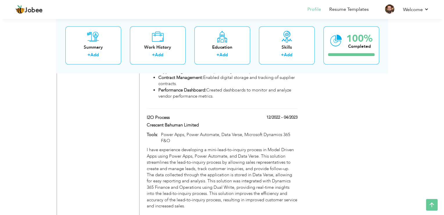
scroll to position [810, 0]
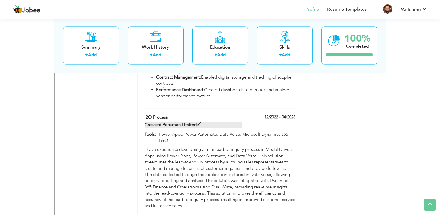
drag, startPoint x: 334, startPoint y: 113, endPoint x: 217, endPoint y: 105, distance: 116.6
click at [167, 115] on span at bounding box center [169, 117] width 4 height 4
type input "I2O Process"
type input "Crescent Bahuman Limited"
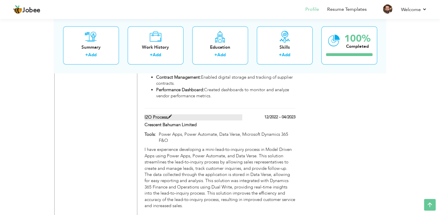
type input "12/2022"
type input "04/2023"
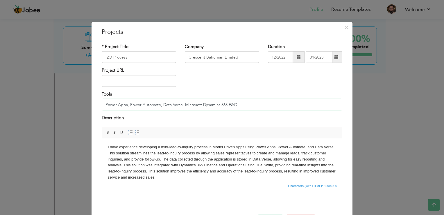
drag, startPoint x: 238, startPoint y: 105, endPoint x: 92, endPoint y: 106, distance: 146.2
click at [92, 106] on div "× Projects * Project Title I2O Process Company Crescent Bahuman Limited Duratio…" at bounding box center [222, 129] width 261 height 214
paste input "(Model-Driven), Power Automate, Power BI, Dataverse, Microsoft Dynamics 365 Fin…"
type input "Power Apps (Model-Driven), Power Automate, Power BI, Dataverse, Microsoft Dynam…"
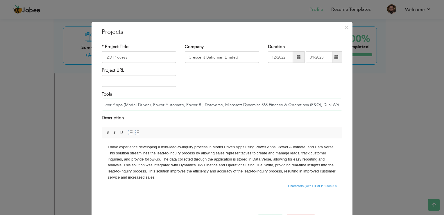
scroll to position [0, 0]
drag, startPoint x: 133, startPoint y: 59, endPoint x: 90, endPoint y: 58, distance: 42.5
click at [92, 58] on div "× Projects * Project Title I2O Process Company Crescent Bahuman Limited Duratio…" at bounding box center [222, 129] width 261 height 214
paste input "nquiry to Order (I2O) Process Automation Tools: Power Apps (Model-Driven), Powe…"
click at [157, 56] on input "Inquiry to Order (I2O) Process Automation Tools: Power Apps (Model-Driven), Pow…" at bounding box center [139, 57] width 74 height 12
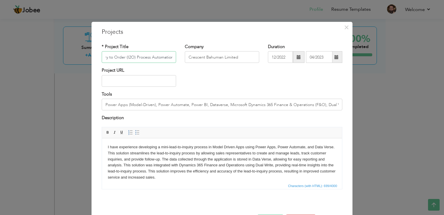
scroll to position [0, 9]
type input "Inquiry to Order (I2O) Process Automation"
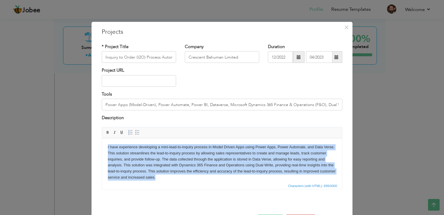
drag, startPoint x: 191, startPoint y: 177, endPoint x: 97, endPoint y: 140, distance: 100.8
click at [102, 140] on html "I have experience developing a mini-lead-to-inquiry process in Model Driven App…" at bounding box center [222, 162] width 240 height 48
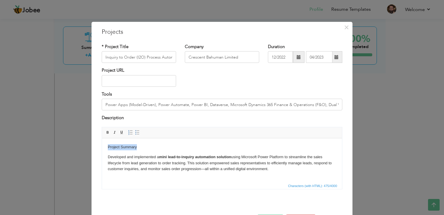
drag, startPoint x: 138, startPoint y: 147, endPoint x: 101, endPoint y: 147, distance: 36.3
click at [102, 147] on html "Project Summary Developed and implemented a mini lead-to-inquiry automation sol…" at bounding box center [222, 167] width 240 height 59
click at [106, 133] on span at bounding box center [108, 132] width 5 height 5
click at [274, 167] on p "Developed and implemented a mini lead-to-inquiry automation solution using Micr…" at bounding box center [222, 162] width 229 height 18
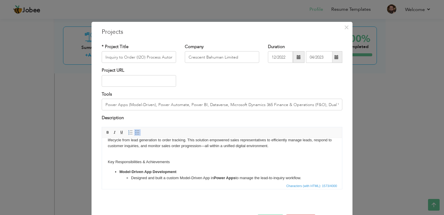
scroll to position [29, 0]
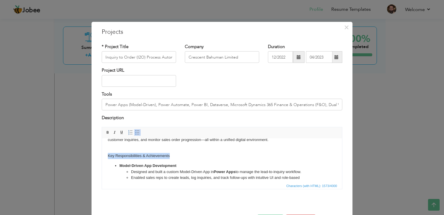
drag, startPoint x: 171, startPoint y: 154, endPoint x: 108, endPoint y: 157, distance: 63.2
click at [108, 157] on p "Key Responsibilities & Achievements" at bounding box center [222, 155] width 229 height 6
click at [106, 133] on span at bounding box center [108, 132] width 5 height 5
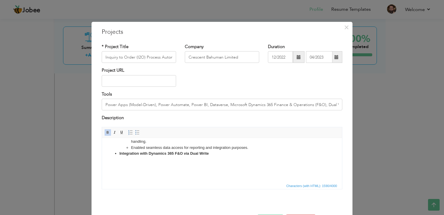
scroll to position [21, 0]
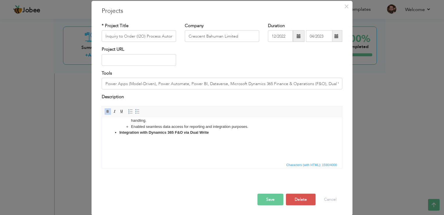
click at [120, 149] on p at bounding box center [222, 152] width 229 height 6
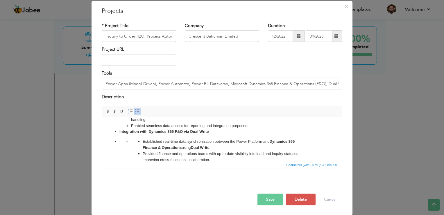
scroll to position [106, 0]
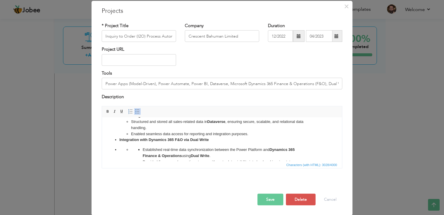
click at [129, 148] on ul "Established real-time data synchronization between the Power Platform and Dynam…" at bounding box center [221, 161] width 205 height 30
click ul "Established real-time data synchronization between the Power Platform and Dynam…"
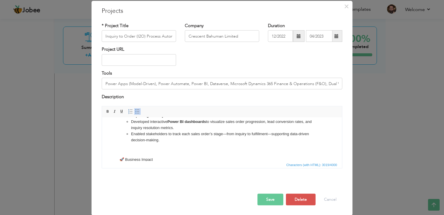
scroll to position [135, 0]
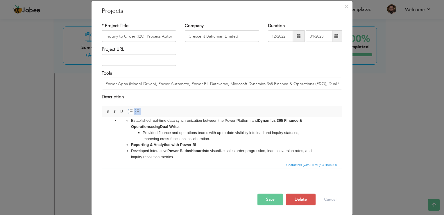
drag, startPoint x: 118, startPoint y: 121, endPoint x: 107, endPoint y: 122, distance: 10.9
click at [107, 122] on html "Project Summary Developed and implemented a mini lead-to-inquiry automation sol…" at bounding box center [222, 117] width 240 height 273
click at [119, 120] on li "Established real-time data synchronization between the Power Platform and Dynam…" at bounding box center [221, 178] width 205 height 122
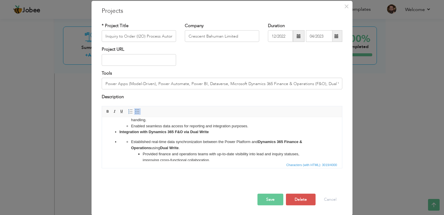
scroll to position [106, 0]
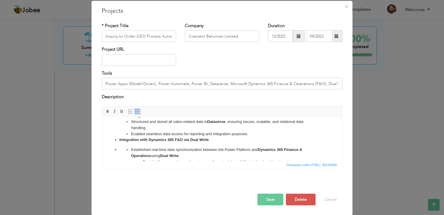
click at [120, 145] on body "Project Summary Developed and implemented a mini lead-to-inquiry automation sol…" at bounding box center [222, 146] width 229 height 261
click at [118, 144] on body "Project Summary Developed and implemented a mini lead-to-inquiry automation sol…" at bounding box center [222, 146] width 229 height 261
click at [119, 145] on body "Project Summary Developed and implemented a mini lead-to-inquiry automation sol…" at bounding box center [222, 146] width 229 height 261
click at [117, 145] on body "Project Summary Developed and implemented a mini lead-to-inquiry automation sol…" at bounding box center [222, 146] width 229 height 261
click at [119, 149] on li "Established real-time data synchronization between the Power Platform and Dynam…" at bounding box center [221, 207] width 205 height 122
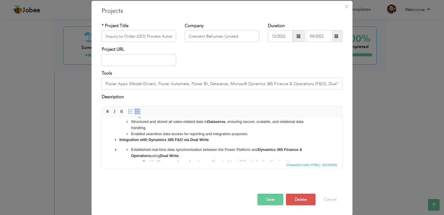
click at [119, 150] on li "Established real-time data synchronization between the Power Platform and Dynam…" at bounding box center [221, 207] width 205 height 122
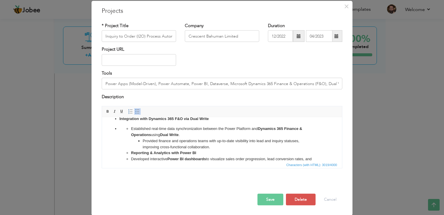
scroll to position [135, 0]
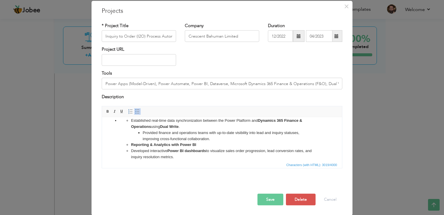
click at [137, 113] on link "Insert/Remove Bulleted List" at bounding box center [137, 111] width 6 height 6
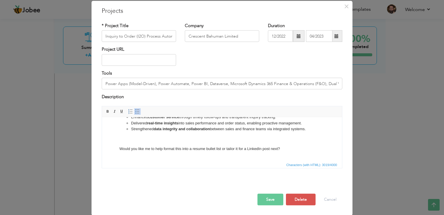
scroll to position [229, 0]
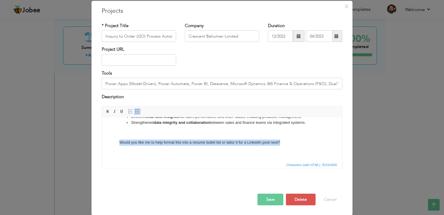
drag, startPoint x: 282, startPoint y: 144, endPoint x: 114, endPoint y: 143, distance: 168.0
click at [114, 143] on ul "Established real-time data synchronization between the Power Platform and Dynam…" at bounding box center [222, 84] width 229 height 122
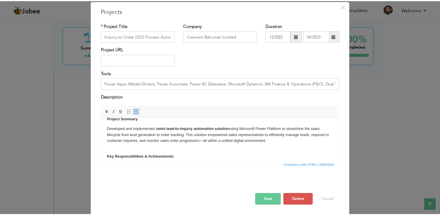
scroll to position [0, 0]
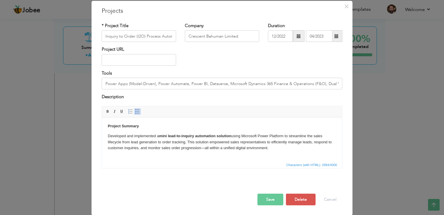
click at [264, 198] on button "Save" at bounding box center [271, 199] width 26 height 12
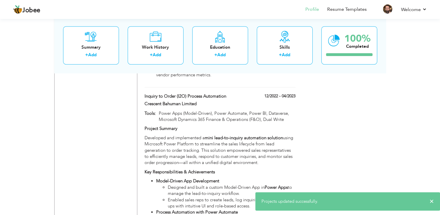
scroll to position [839, 0]
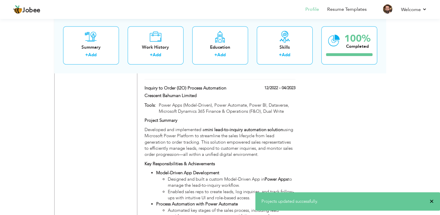
click at [433, 200] on span "×" at bounding box center [431, 201] width 4 height 6
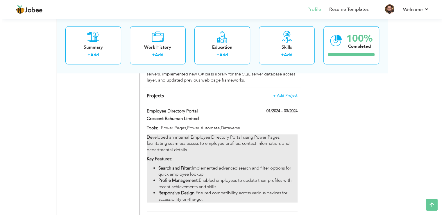
scroll to position [607, 0]
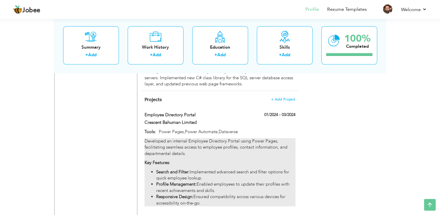
drag, startPoint x: 143, startPoint y: 92, endPoint x: 165, endPoint y: 131, distance: 44.2
click at [165, 131] on div "Employee Directory Portal 01/2024 - 03/2024 Employee Directory Portal 01/2024 -…" at bounding box center [219, 163] width 151 height 103
type input "Employee Directory Portal"
type input "01/2024"
type input "03/2024"
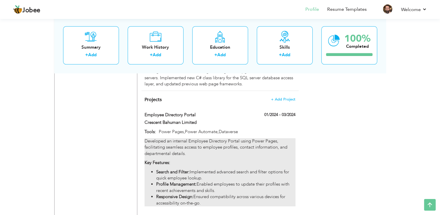
type input "Power Pages,Power Automate,Dataverse"
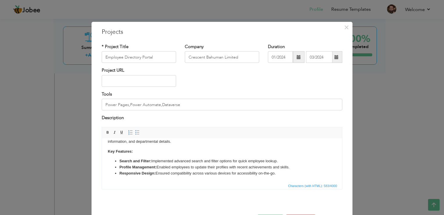
scroll to position [0, 0]
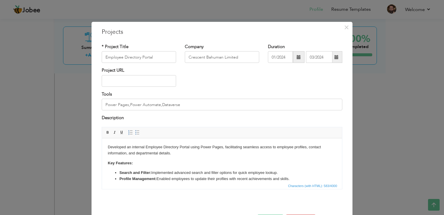
drag, startPoint x: 278, startPoint y: 173, endPoint x: 108, endPoint y: 138, distance: 173.4
click at [108, 138] on html "Developed an internal Employee Directory Portal using Power Pages, facilitating…" at bounding box center [222, 166] width 240 height 56
click at [140, 164] on span "Copy" at bounding box center [139, 162] width 30 height 7
copy body "Developed an internal Employee Directory Portal using Power Pages, facilitating…"
click at [344, 28] on span "×" at bounding box center [346, 27] width 5 height 10
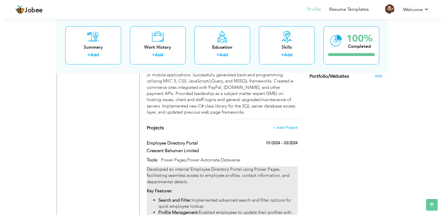
scroll to position [578, 0]
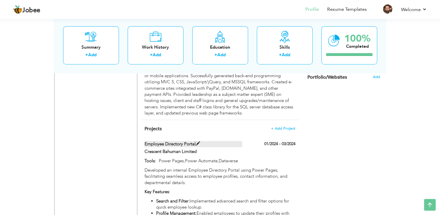
click at [197, 141] on span at bounding box center [198, 143] width 4 height 4
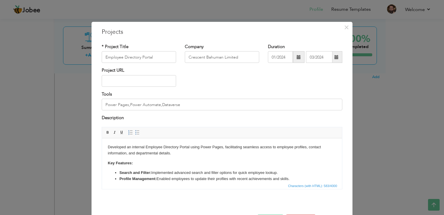
click at [143, 162] on p "Key Features:" at bounding box center [222, 163] width 229 height 6
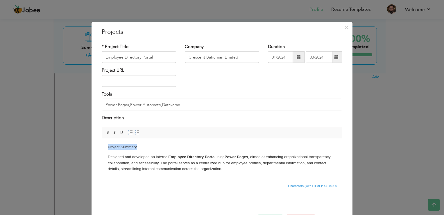
drag, startPoint x: 138, startPoint y: 146, endPoint x: 107, endPoint y: 147, distance: 31.4
click at [107, 147] on html "Project Summary Designed and developed an internal Employee Directory Portal us…" at bounding box center [222, 158] width 240 height 40
click at [106, 134] on link "Bold" at bounding box center [108, 132] width 6 height 6
click at [209, 149] on p "Project Summary" at bounding box center [222, 147] width 229 height 6
click at [118, 174] on html "Project Summary Designed and developed an internal Employee Directory Portal us…" at bounding box center [222, 158] width 240 height 40
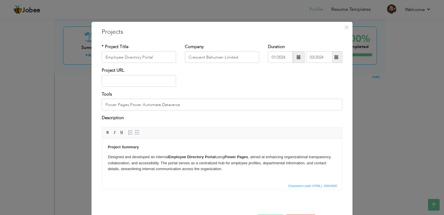
click at [225, 171] on p "Designed and developed an internal Employee Directory Portal using Power Pages …" at bounding box center [222, 162] width 229 height 18
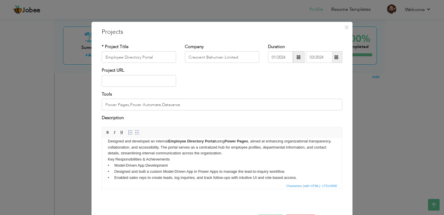
scroll to position [9, 0]
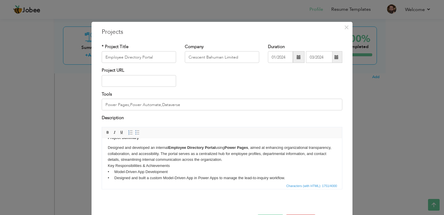
drag, startPoint x: 173, startPoint y: 165, endPoint x: 109, endPoint y: 166, distance: 64.3
click at [109, 166] on p "Designed and developed an internal Employee Directory Portal using Power Pages …" at bounding box center [222, 189] width 229 height 91
click at [107, 134] on link "Bold" at bounding box center [108, 132] width 6 height 6
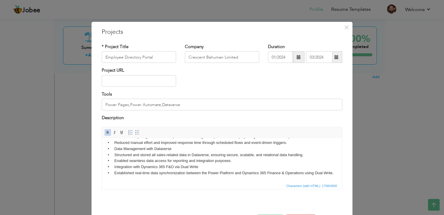
scroll to position [74, 0]
click at [108, 179] on html "Project Summary Designed and developed an internal Employee Directory Portal us…" at bounding box center [222, 125] width 240 height 112
click at [119, 173] on p "Designed and developed an internal Employee Directory Portal using Power Pages …" at bounding box center [222, 130] width 229 height 91
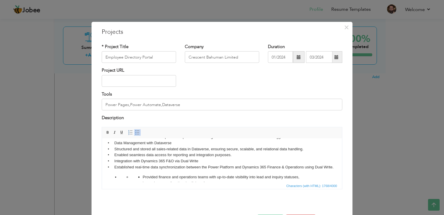
scroll to position [167, 0]
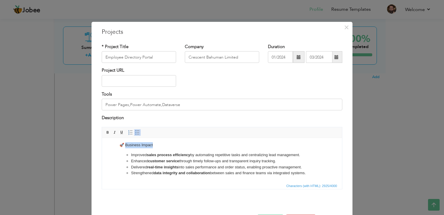
drag, startPoint x: 156, startPoint y: 145, endPoint x: 126, endPoint y: 147, distance: 30.0
click at [126, 147] on p "🚀 Business Impact" at bounding box center [221, 145] width 205 height 6
click at [106, 133] on span at bounding box center [108, 132] width 5 height 5
click at [122, 145] on p "🚀 Business Impact" at bounding box center [221, 145] width 205 height 6
click at [123, 144] on p "🚀 Business Impact" at bounding box center [221, 145] width 205 height 6
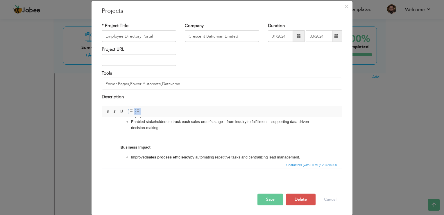
scroll to position [110, 0]
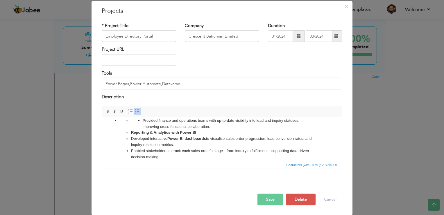
click at [128, 127] on ul "Provided finance and operations teams with up-to-date visibility into lead and …" at bounding box center [221, 126] width 205 height 18
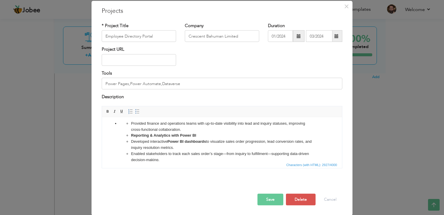
drag, startPoint x: 117, startPoint y: 128, endPoint x: 118, endPoint y: 131, distance: 3.3
click at [117, 128] on ul "Provided finance and operations teams with up-to-date visibility into lead and …" at bounding box center [222, 165] width 229 height 90
click at [114, 130] on ul "Provided finance and operations teams with up-to-date visibility into lead and …" at bounding box center [222, 165] width 229 height 90
click at [119, 126] on li "Provided finance and operations teams with up-to-date visibility into lead and …" at bounding box center [221, 165] width 205 height 90
click at [112, 125] on body "Project Summary Designed and developed an internal Employee Directory Portal us…" at bounding box center [222, 113] width 229 height 194
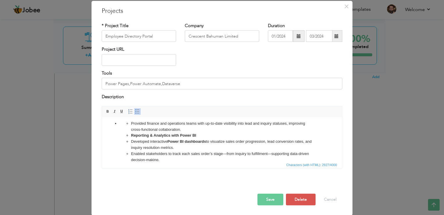
click at [114, 130] on ul "Provided finance and operations teams with up-to-date visibility into lead and …" at bounding box center [222, 165] width 229 height 90
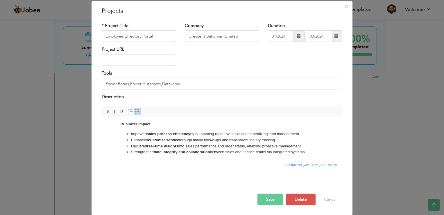
scroll to position [139, 0]
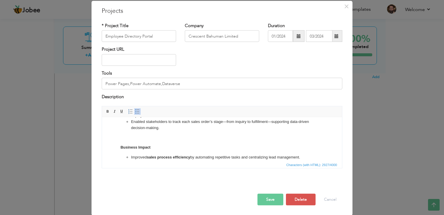
click at [126, 147] on li "Provided finance and operations teams with up-to-date visibility into lead and …" at bounding box center [221, 133] width 205 height 90
click at [117, 152] on ul "Provided finance and operations teams with up-to-date visibility into lead and …" at bounding box center [222, 133] width 229 height 90
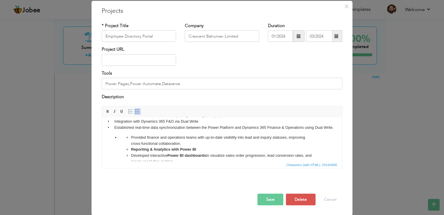
scroll to position [100, 0]
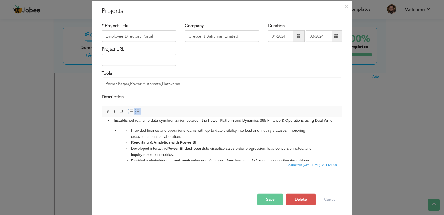
click at [119, 136] on li "Provided finance and operations teams with up-to-date visibility into lead and …" at bounding box center [221, 167] width 205 height 80
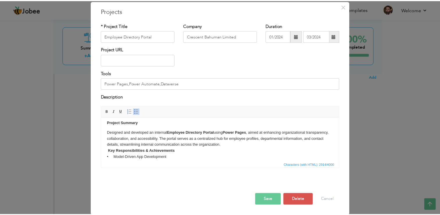
scroll to position [0, 0]
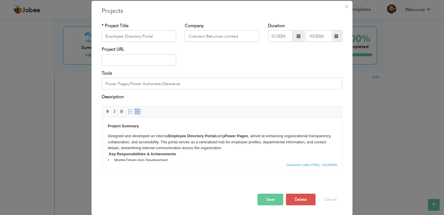
click at [270, 200] on button "Save" at bounding box center [271, 199] width 26 height 12
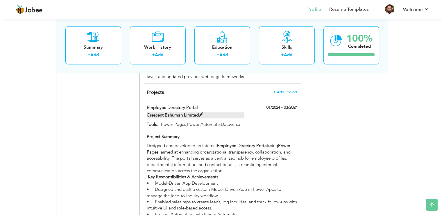
scroll to position [607, 0]
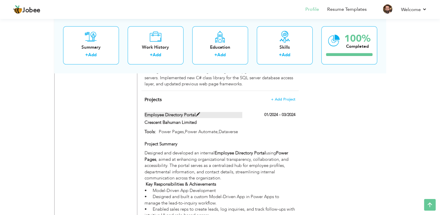
click at [197, 112] on span at bounding box center [198, 114] width 4 height 4
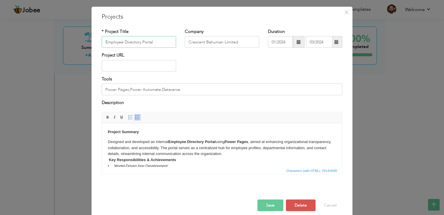
scroll to position [21, 0]
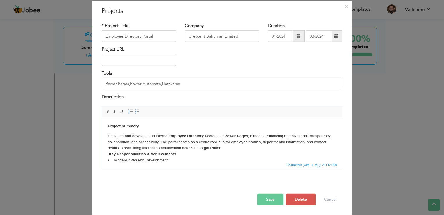
click at [175, 158] on p "Designed and developed an internal Employee Directory Portal using Power Pages …" at bounding box center [222, 178] width 229 height 91
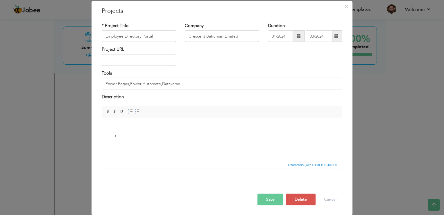
click at [134, 143] on html at bounding box center [222, 131] width 240 height 28
click at [118, 135] on ul at bounding box center [222, 136] width 229 height 6
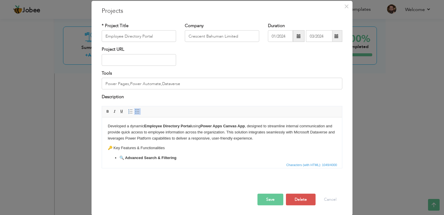
scroll to position [0, 0]
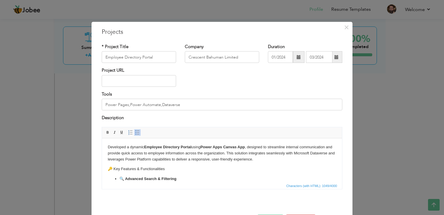
click at [153, 166] on p "🔑 Key Features & Functionalities" at bounding box center [222, 168] width 229 height 6
drag, startPoint x: 166, startPoint y: 169, endPoint x: 114, endPoint y: 169, distance: 52.3
click at [114, 169] on p "🔑 Key Features & Functionalities" at bounding box center [222, 168] width 229 height 6
click at [106, 133] on span at bounding box center [108, 132] width 5 height 5
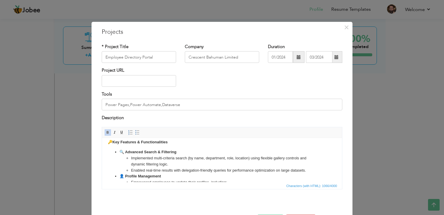
scroll to position [54, 0]
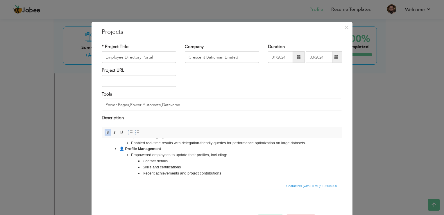
click at [174, 178] on html "Developed a dynamic Employee Directory Portal using Power Apps Canvas App , des…" at bounding box center [222, 133] width 240 height 98
click at [124, 150] on strong "👤 Profile Management" at bounding box center [140, 148] width 42 height 4
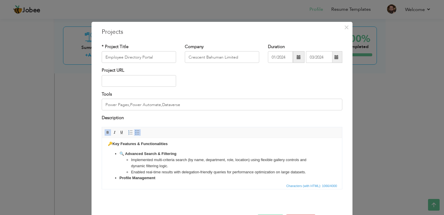
click at [123, 153] on strong "🔍 Advanced Search & Filtering" at bounding box center [147, 153] width 57 height 4
click at [113, 143] on p "🔑 Key Features & Functionalities" at bounding box center [222, 143] width 229 height 6
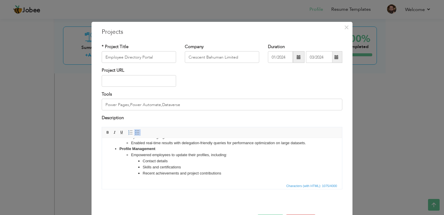
click at [144, 178] on html "Developed a dynamic Employee Directory Portal using Power Apps Canvas App , des…" at bounding box center [222, 133] width 240 height 98
click at [222, 173] on li "Recent achievements and project contributions" at bounding box center [222, 173] width 159 height 6
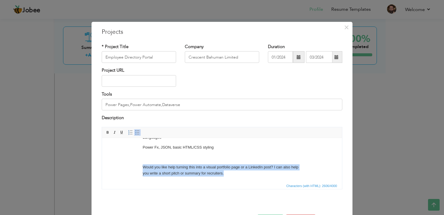
drag, startPoint x: 236, startPoint y: 173, endPoint x: 137, endPoint y: 169, distance: 99.5
click at [137, 169] on ul "Contact details Skills and certifications Recent achievements and project contr…" at bounding box center [222, 10] width 182 height 329
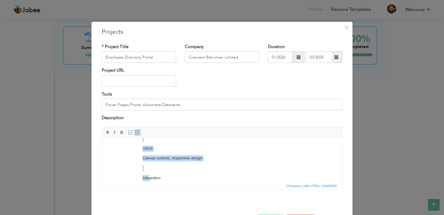
scroll to position [340, 0]
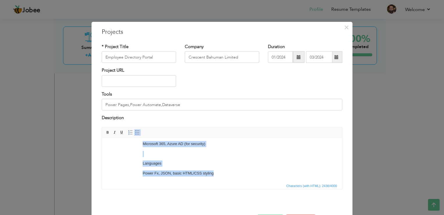
drag, startPoint x: 142, startPoint y: 179, endPoint x: 216, endPoint y: 175, distance: 73.4
click at [216, 175] on li "Integrated form controls with patch functions to write back to Dataverse secure…" at bounding box center [222, 36] width 159 height 280
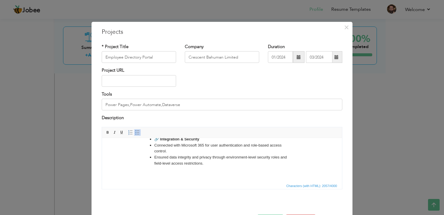
scroll to position [144, 0]
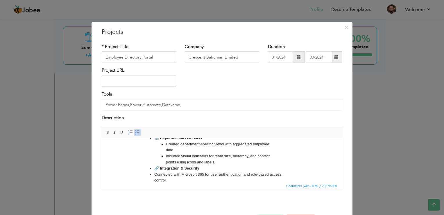
click at [159, 169] on strong "🔗 Integration & Security" at bounding box center [176, 167] width 45 height 4
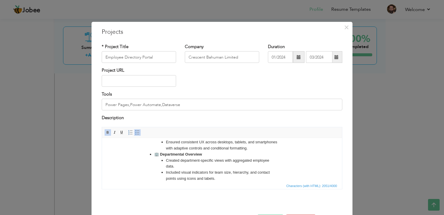
scroll to position [115, 0]
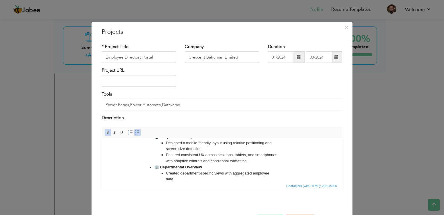
click at [159, 168] on strong "🏢 Departmental Overview" at bounding box center [178, 166] width 48 height 4
click at [163, 169] on ul "Created department-specific views with aggregated employee data. Included visua…" at bounding box center [221, 156] width 135 height 30
drag, startPoint x: 209, startPoint y: 167, endPoint x: 159, endPoint y: 167, distance: 49.4
click at [159, 167] on ul "Created department-specific views with aggregated employee data. Included visua…" at bounding box center [221, 156] width 135 height 30
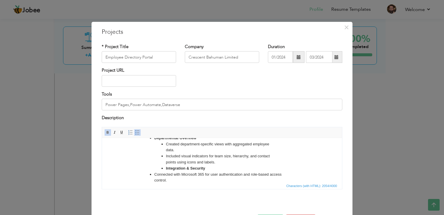
click at [135, 131] on span at bounding box center [137, 132] width 5 height 5
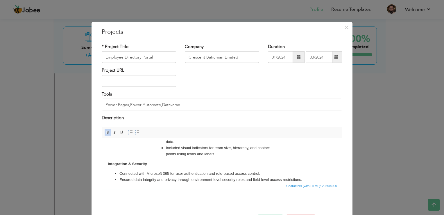
scroll to position [172, 0]
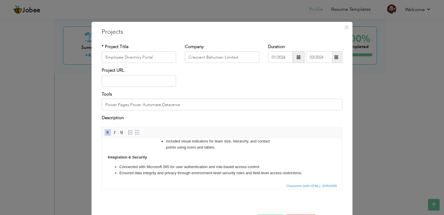
click at [170, 161] on body "Developed a dynamic Employee Directory Portal using Power Apps Canvas App , des…" at bounding box center [222, 74] width 229 height 204
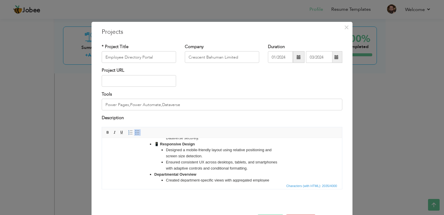
scroll to position [114, 0]
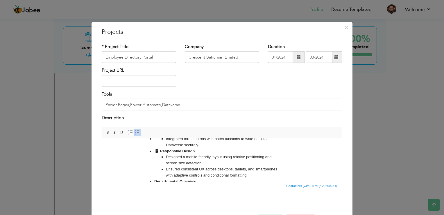
click at [158, 150] on strong "📱 Responsive Design" at bounding box center [174, 150] width 41 height 4
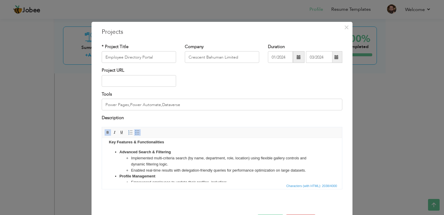
scroll to position [85, 0]
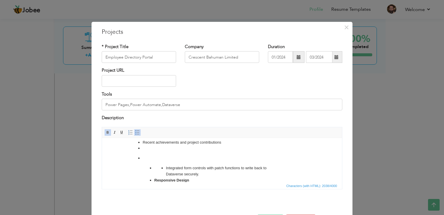
click at [155, 165] on ul "Integrated form controls with patch functions to write back to Dataverse secure…" at bounding box center [221, 171] width 135 height 12
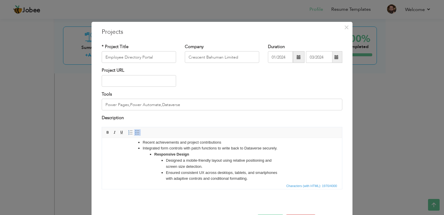
click at [194, 155] on li "Responsive Design Designed a mobile-friendly layout using relative positioning …" at bounding box center [221, 166] width 135 height 30
drag, startPoint x: 193, startPoint y: 155, endPoint x: 186, endPoint y: 158, distance: 7.8
click at [192, 156] on li "Responsive Design Designed a mobile-friendly layout using relative positioning …" at bounding box center [221, 166] width 135 height 30
click at [190, 155] on li "Responsive Design Designed a mobile-friendly layout using relative positioning …" at bounding box center [221, 166] width 135 height 30
click at [189, 155] on li "Responsive Design Designed a mobile-friendly layout using relative positioning …" at bounding box center [221, 166] width 135 height 30
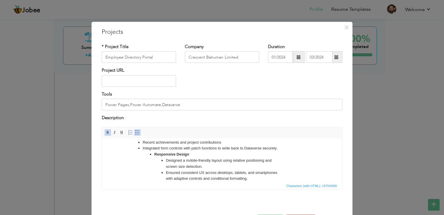
click at [135, 133] on span at bounding box center [137, 132] width 5 height 5
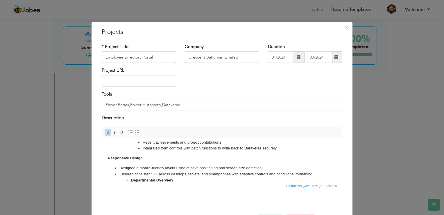
click at [157, 157] on body "Developed a dynamic Employee Directory Portal using Power Apps Canvas App , des…" at bounding box center [222, 140] width 229 height 162
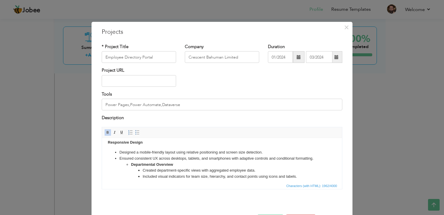
click at [173, 164] on li "Departmental Overview Created department-specific views with aggregated employe…" at bounding box center [222, 170] width 182 height 18
click at [135, 133] on span at bounding box center [137, 132] width 5 height 5
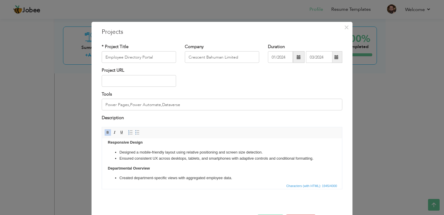
click at [174, 169] on body "Developed a dynamic Employee Directory Portal using Power Apps Canvas App , des…" at bounding box center [222, 127] width 229 height 169
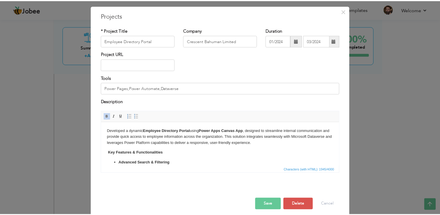
scroll to position [21, 0]
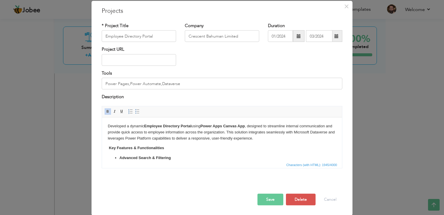
click at [271, 201] on button "Save" at bounding box center [271, 199] width 26 height 12
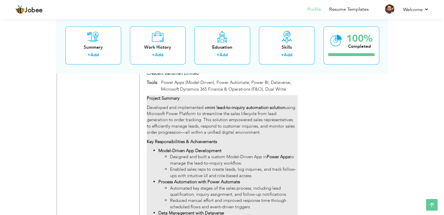
scroll to position [985, 0]
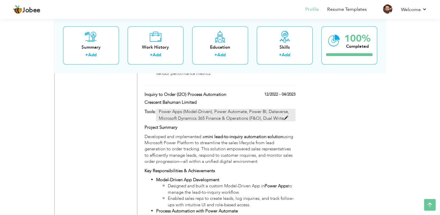
click at [286, 115] on span at bounding box center [286, 117] width 4 height 4
type input "Inquiry to Order (I2O) Process Automation"
type input "12/2022"
type input "04/2023"
type input "Power Apps (Model-Driven), Power Automate, Power BI, Dataverse, Microsoft Dynam…"
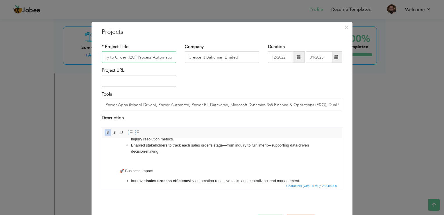
scroll to position [174, 0]
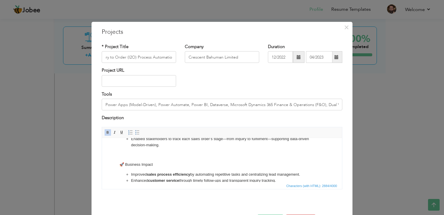
click at [125, 163] on p "🚀 Business Impact" at bounding box center [221, 164] width 205 height 6
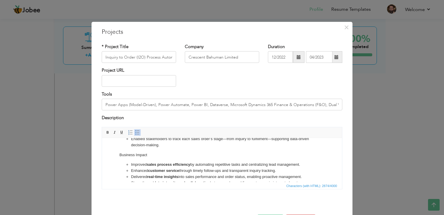
drag, startPoint x: 149, startPoint y: 153, endPoint x: 121, endPoint y: 153, distance: 27.6
click at [121, 153] on p "Business Impact" at bounding box center [221, 154] width 205 height 6
click at [106, 135] on link "Bold" at bounding box center [108, 132] width 6 height 6
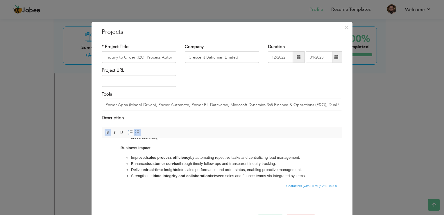
scroll to position [184, 0]
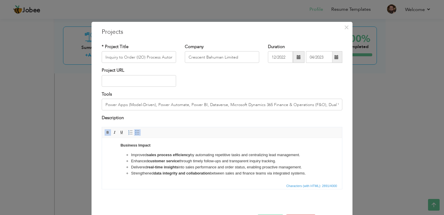
click at [131, 157] on li "Improved sales process efficiency by automating repetitive tasks and centralizi…" at bounding box center [222, 154] width 182 height 6
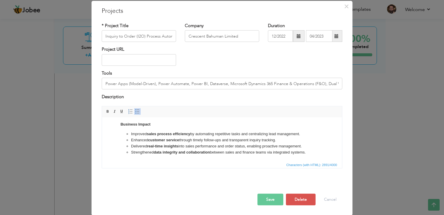
scroll to position [0, 0]
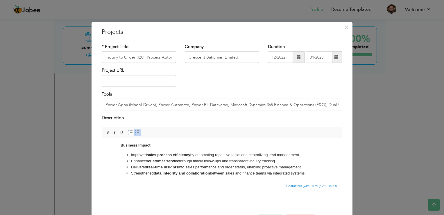
click at [158, 154] on strong "sales process efficiency" at bounding box center [169, 154] width 44 height 4
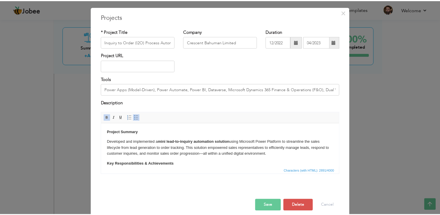
scroll to position [21, 0]
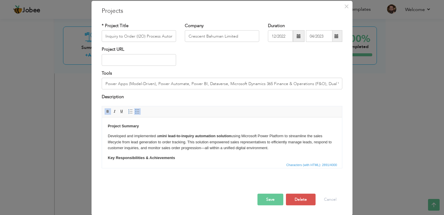
click at [266, 197] on button "Save" at bounding box center [271, 199] width 26 height 12
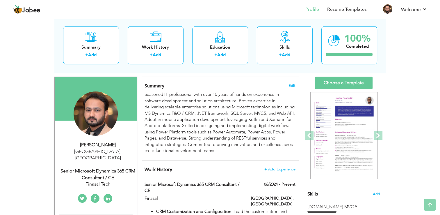
scroll to position [0, 0]
